Goal: Information Seeking & Learning: Learn about a topic

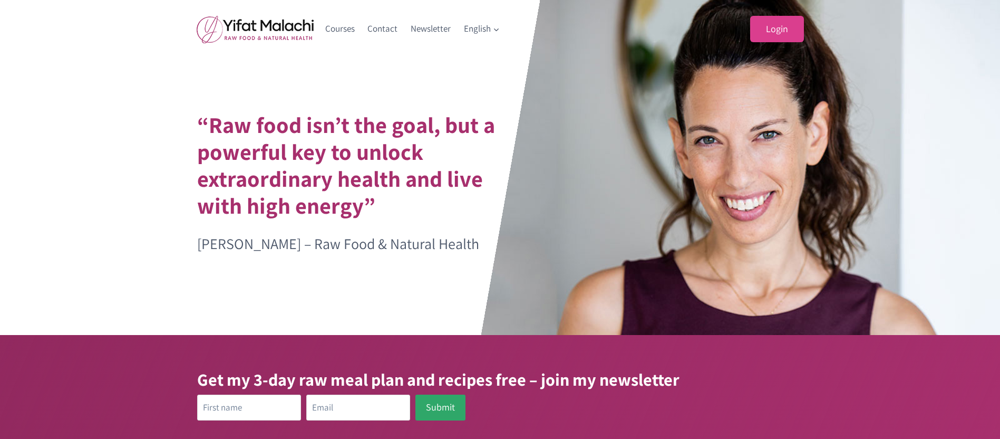
click at [778, 26] on link "Login" at bounding box center [777, 29] width 54 height 27
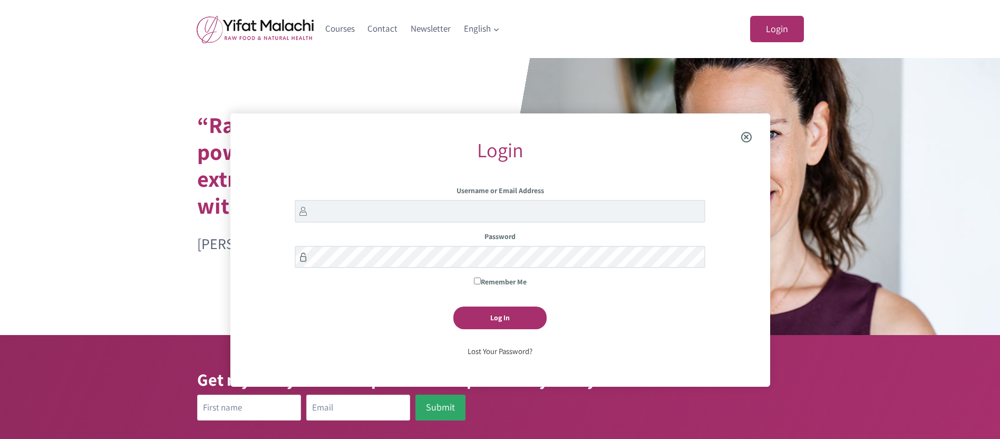
scroll to position [113, 0]
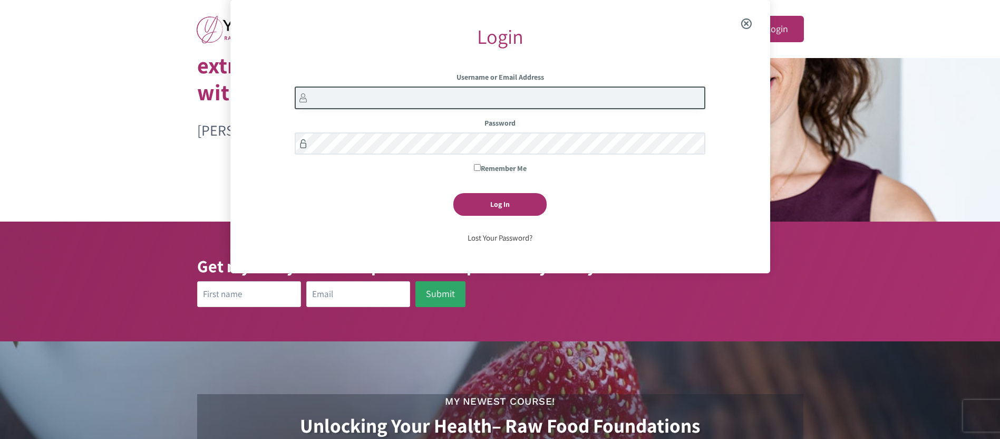
click at [321, 98] on input "Username or Email Address" at bounding box center [500, 97] width 411 height 23
type input "lydia.scoggins"
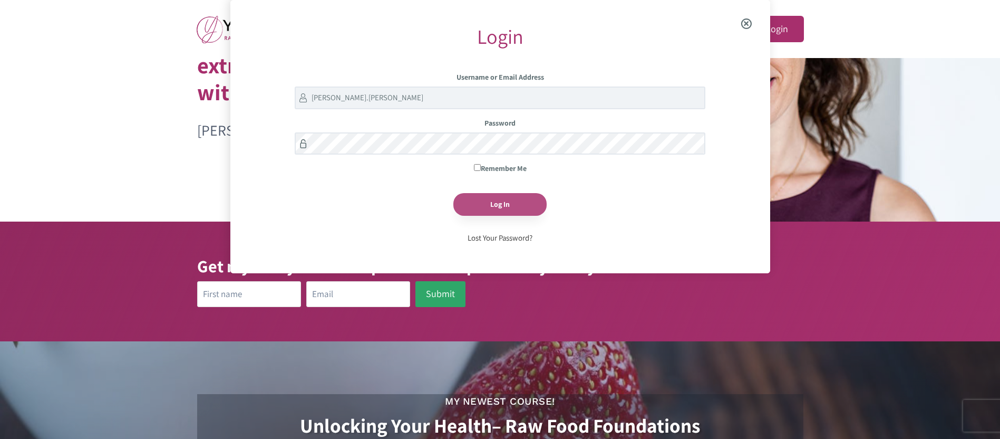
click at [498, 202] on input "Log In" at bounding box center [500, 204] width 93 height 23
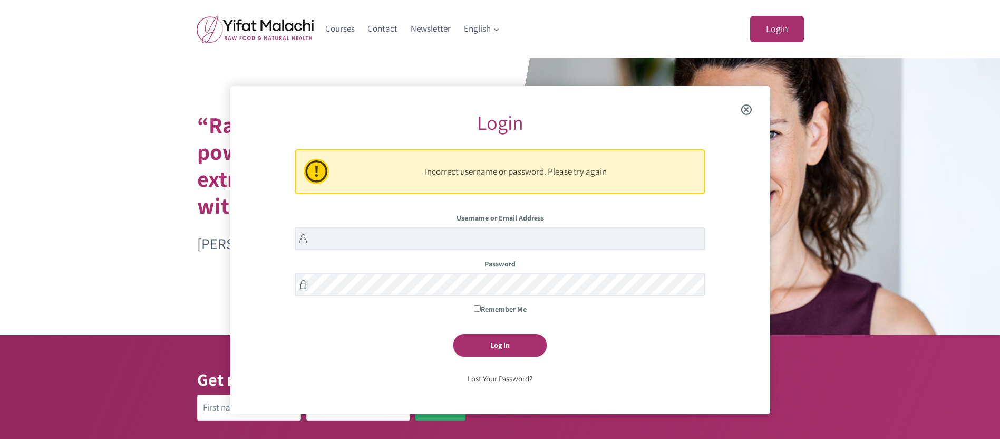
scroll to position [86, 0]
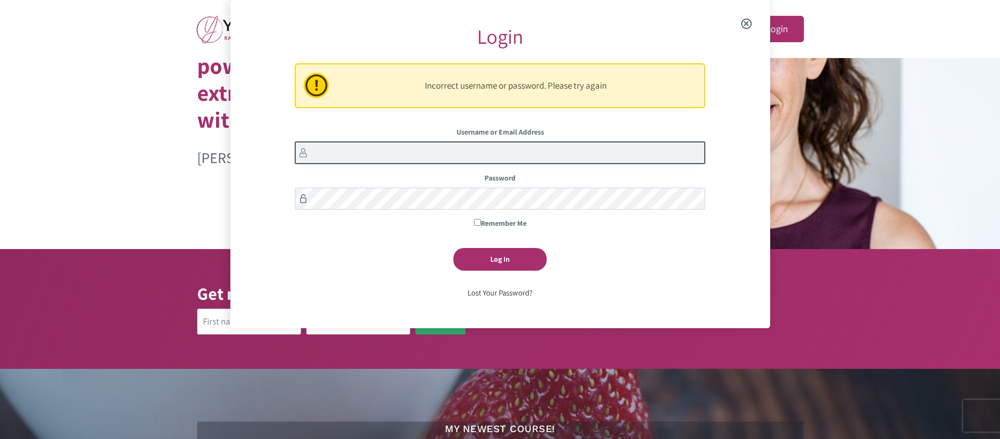
click at [322, 155] on input "Username or Email Address" at bounding box center [500, 152] width 411 height 23
type input "lydia.scoggins"
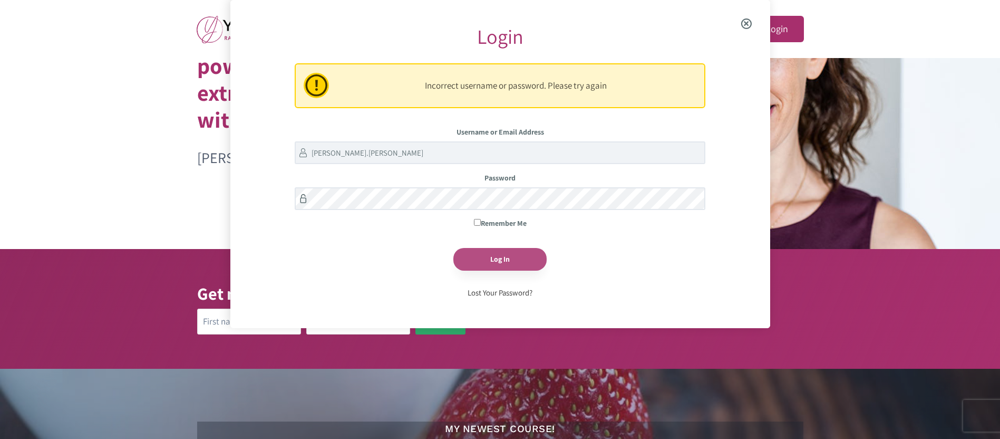
click at [494, 253] on input "Log In" at bounding box center [500, 259] width 93 height 23
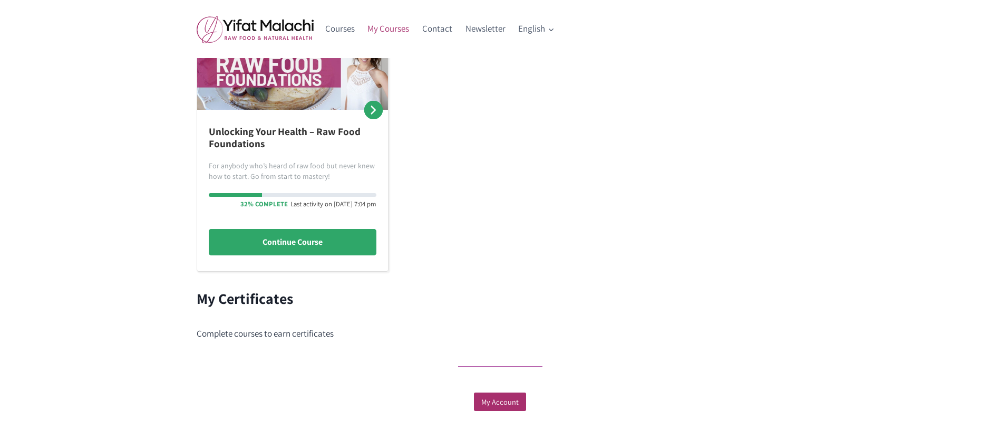
scroll to position [293, 0]
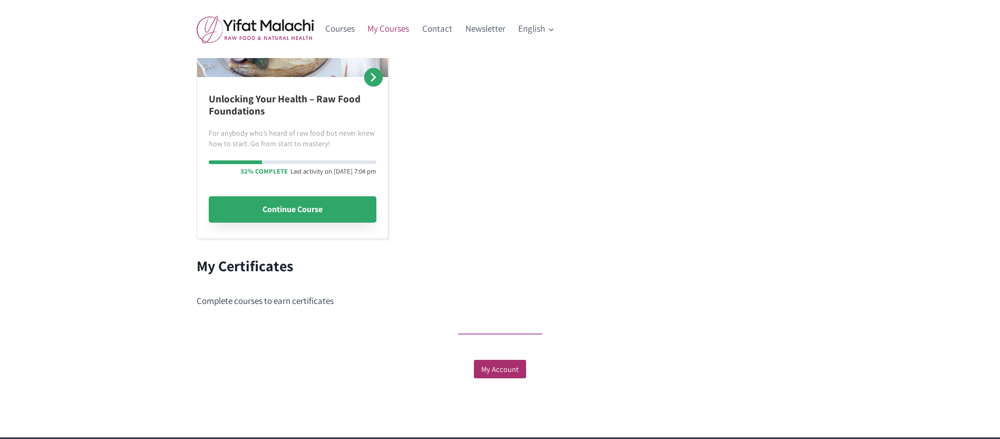
click at [288, 208] on link "Continue Course" at bounding box center [293, 209] width 168 height 26
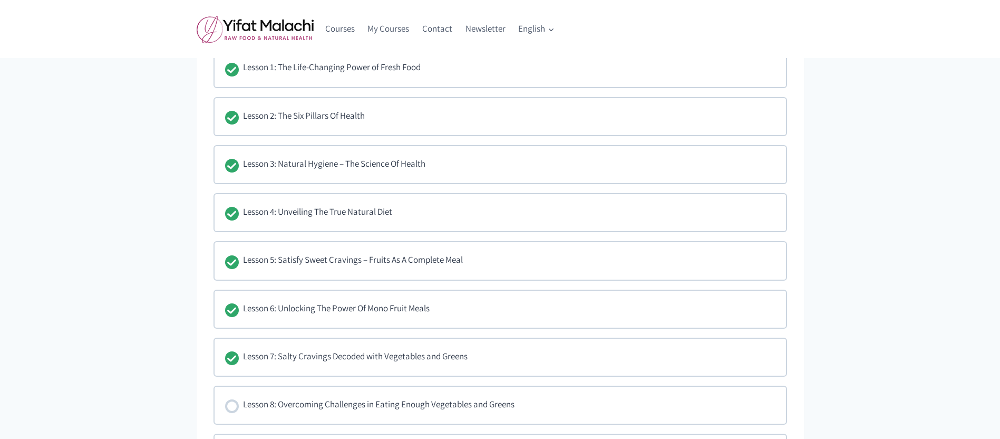
scroll to position [845, 0]
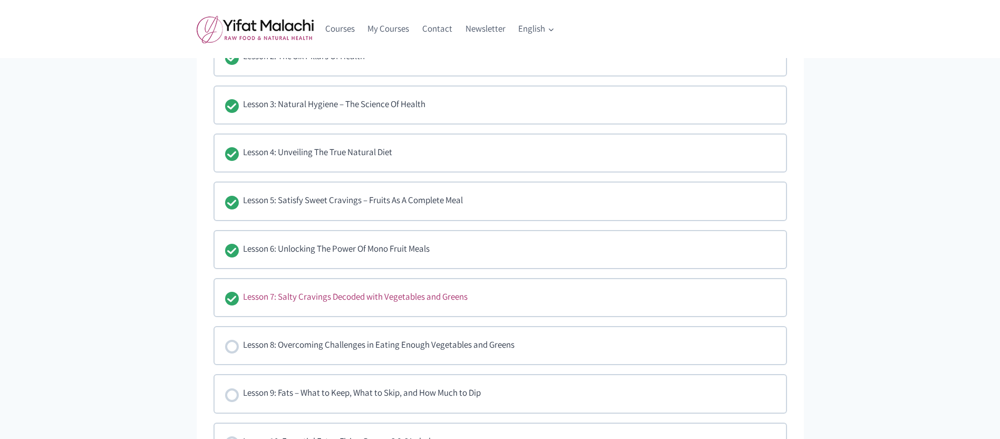
click at [372, 292] on div "Lesson 7: Salty Cravings Decoded with Vegetables and Greens" at bounding box center [355, 298] width 225 height 16
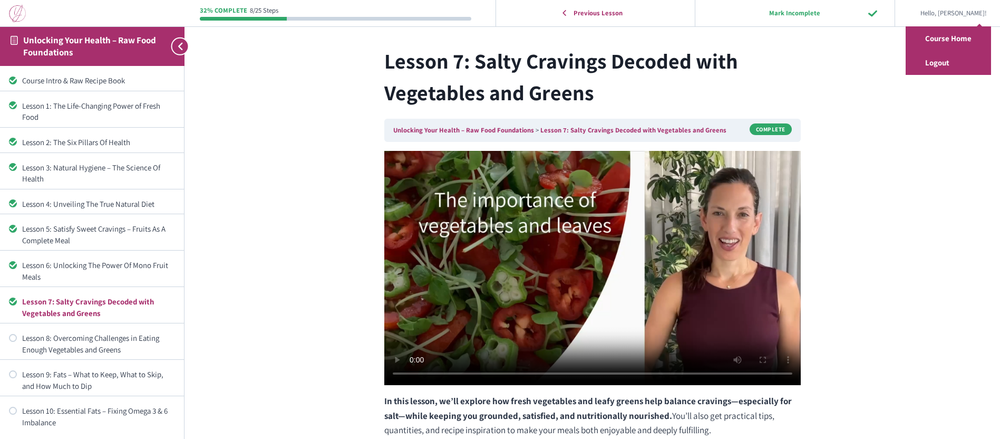
click at [963, 18] on span "Hello, [PERSON_NAME]!" at bounding box center [954, 13] width 66 height 11
click at [953, 63] on link "Logout" at bounding box center [948, 63] width 85 height 24
